Goal: Transaction & Acquisition: Obtain resource

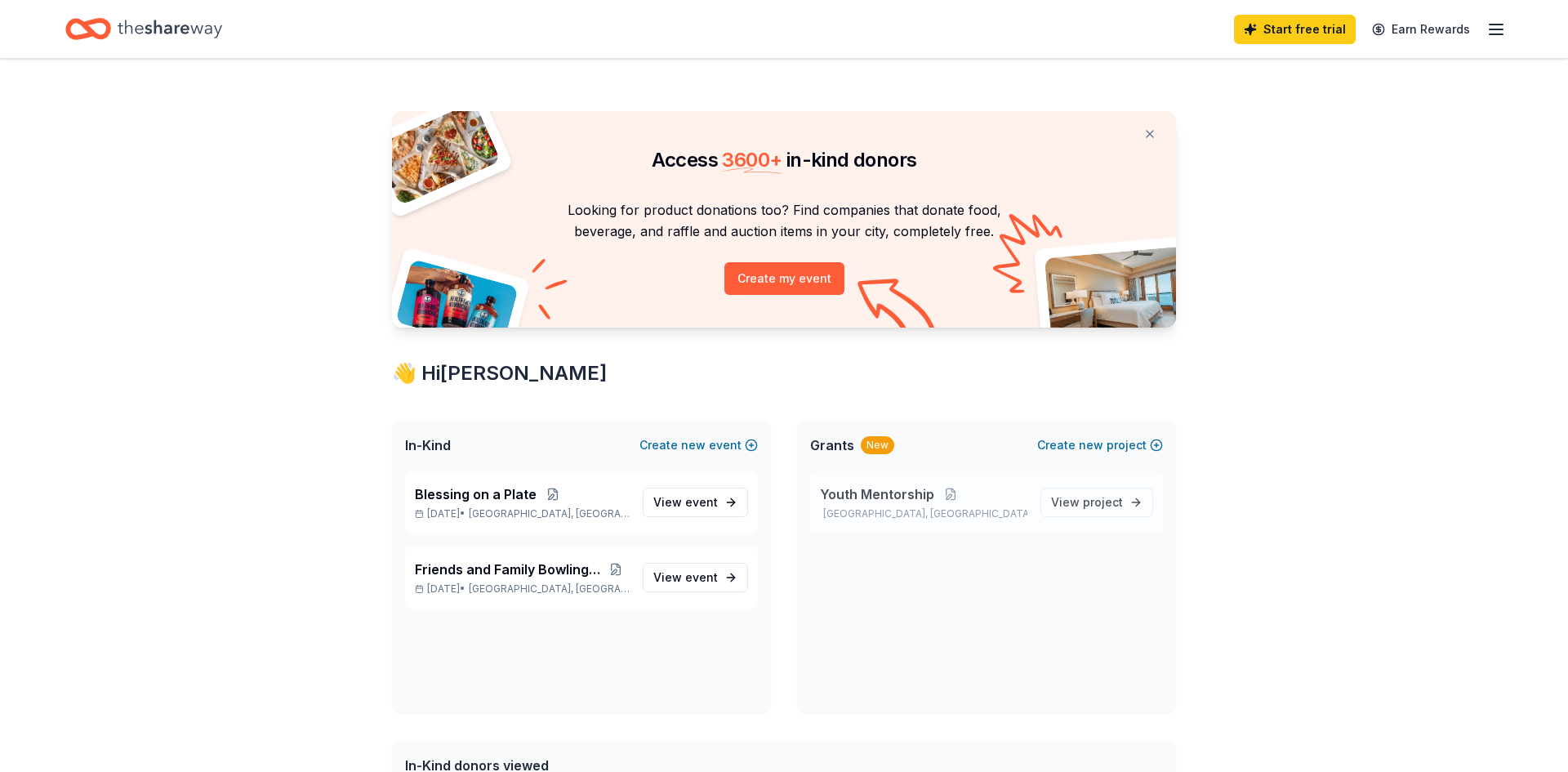
click at [872, 502] on span "Youth Mentorship" at bounding box center [877, 493] width 115 height 19
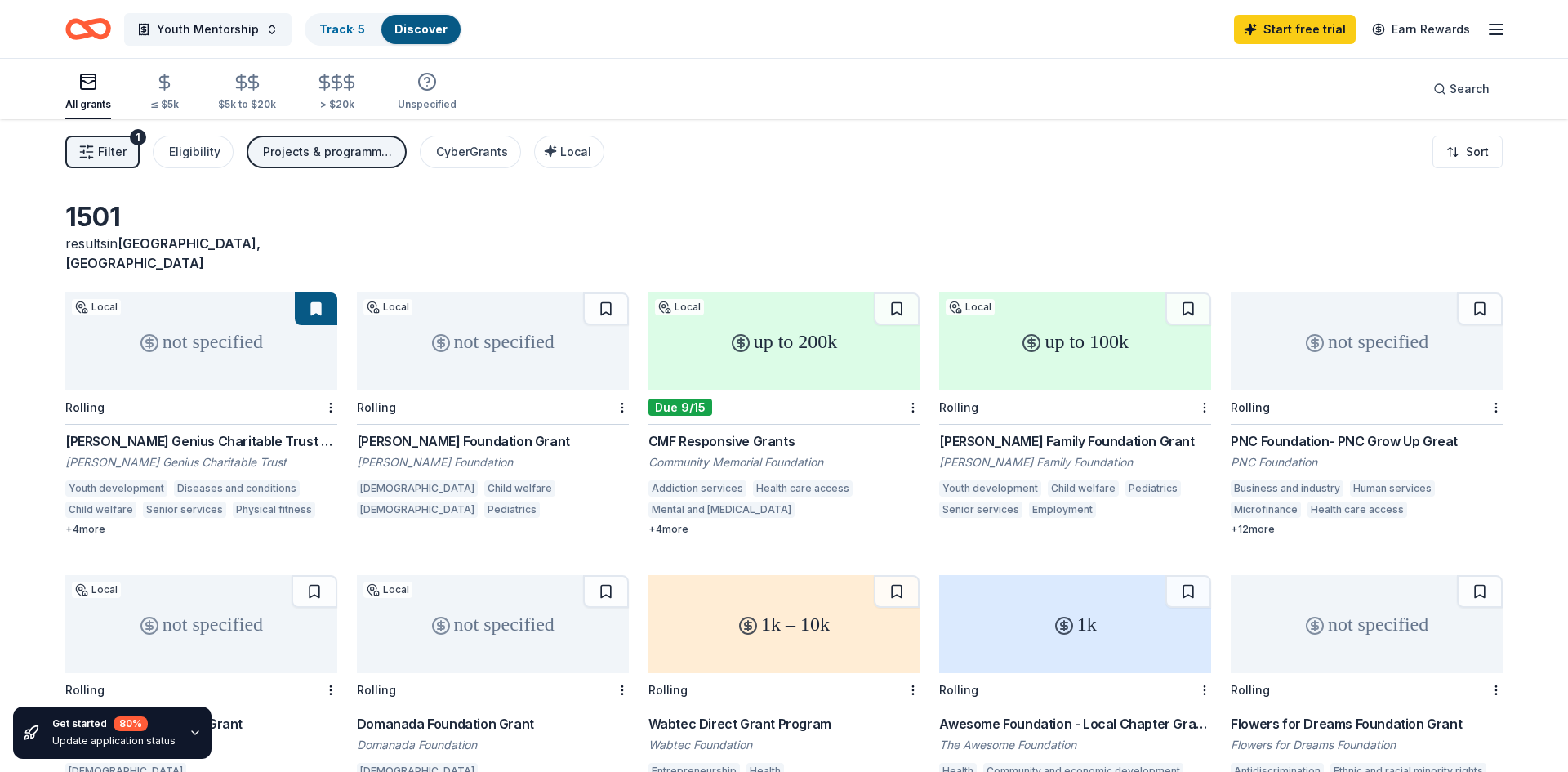
click at [1035, 431] on div "[PERSON_NAME] Family Foundation Grant" at bounding box center [1075, 440] width 272 height 19
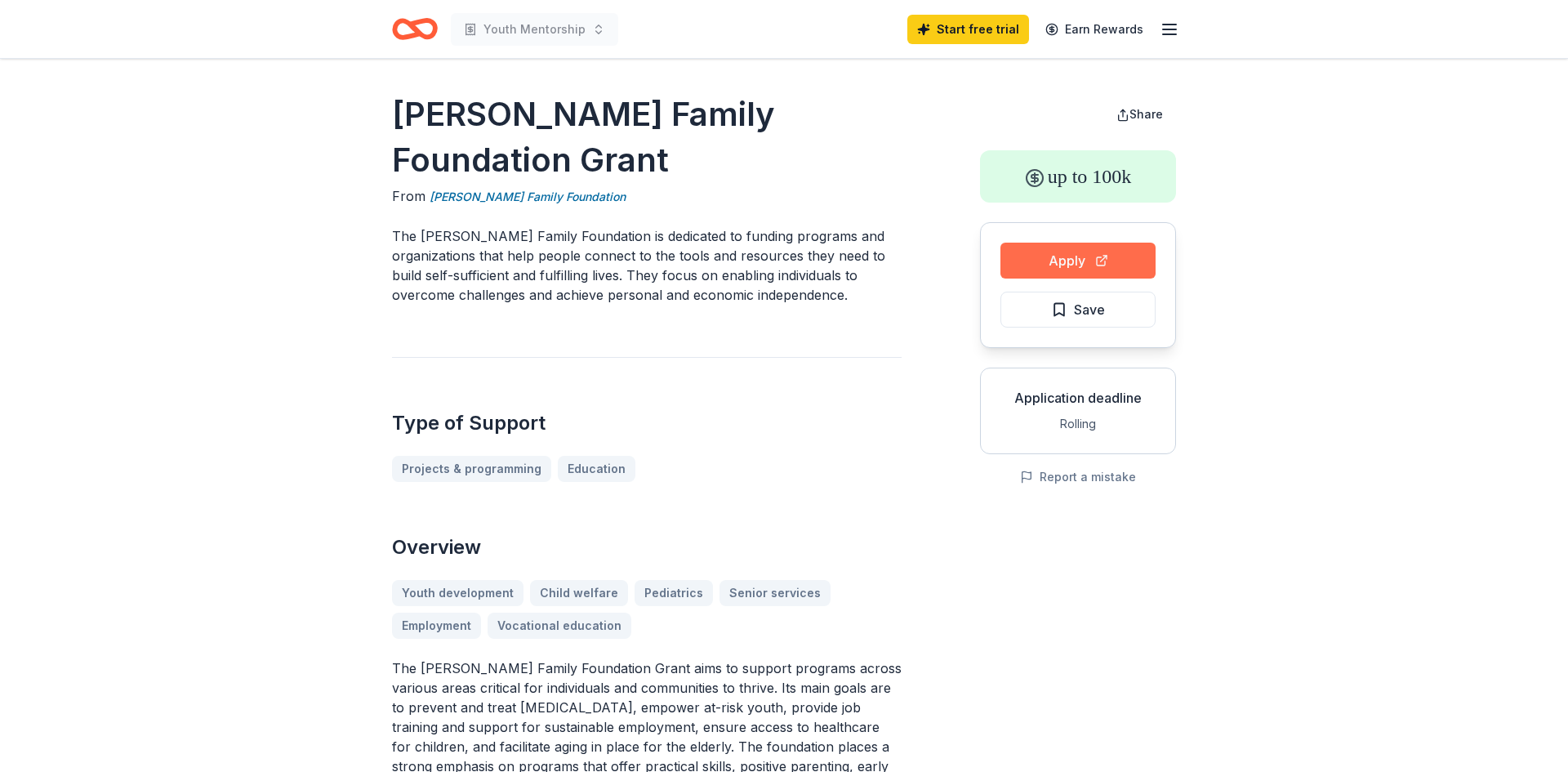
click at [1091, 258] on button "Apply" at bounding box center [1078, 260] width 155 height 36
